Goal: Task Accomplishment & Management: Use online tool/utility

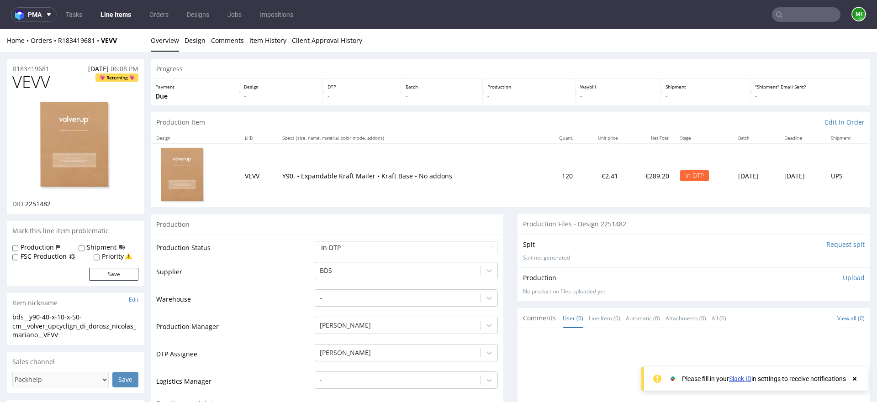
click at [401, 144] on td "Y90. • Expandable Kraft Mailer • Kraft Base • No addons" at bounding box center [409, 175] width 265 height 63
click at [835, 244] on input "Request spit" at bounding box center [845, 244] width 38 height 9
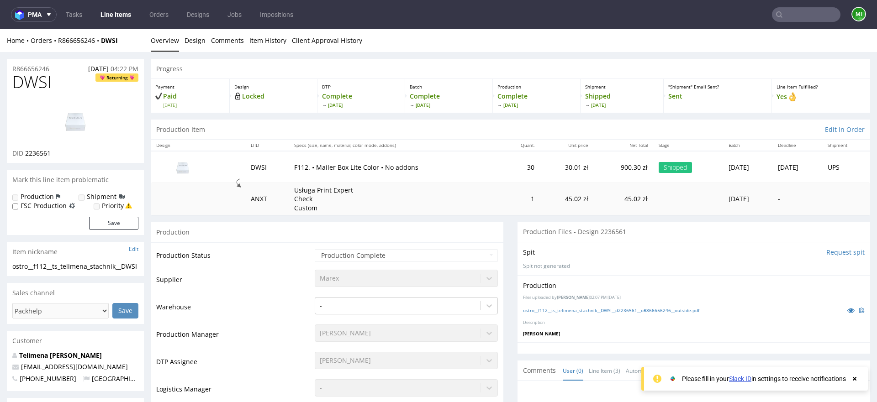
click at [827, 253] on input "Request spit" at bounding box center [845, 252] width 38 height 9
